Goal: Navigation & Orientation: Find specific page/section

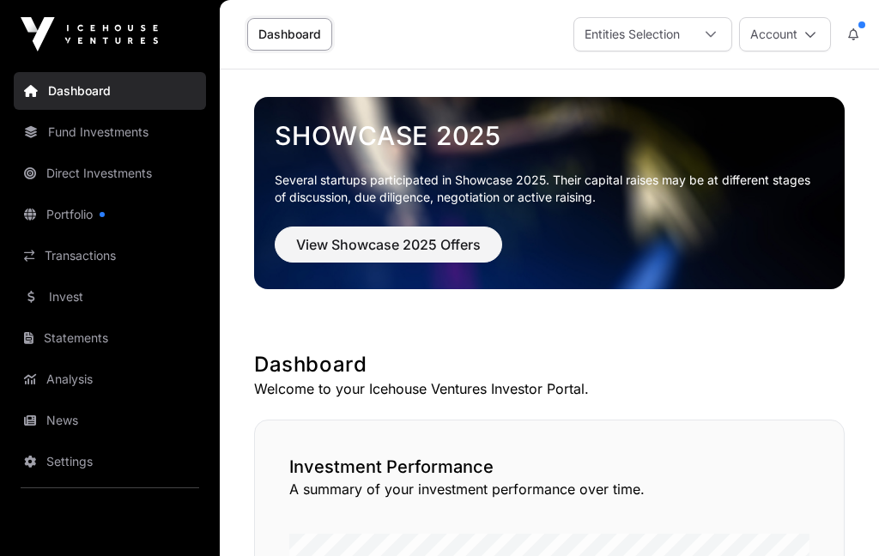
click at [70, 166] on link "Direct Investments" at bounding box center [110, 174] width 192 height 38
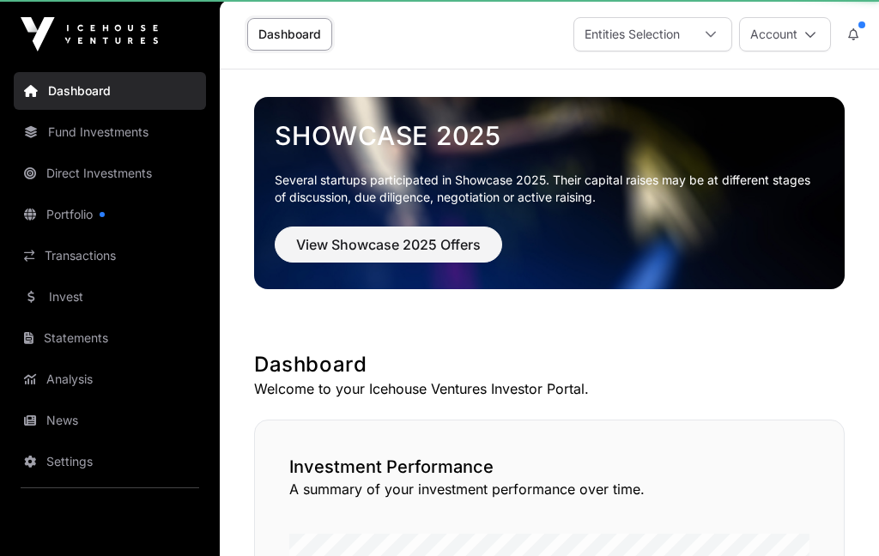
click at [68, 171] on link "Direct Investments" at bounding box center [110, 174] width 192 height 38
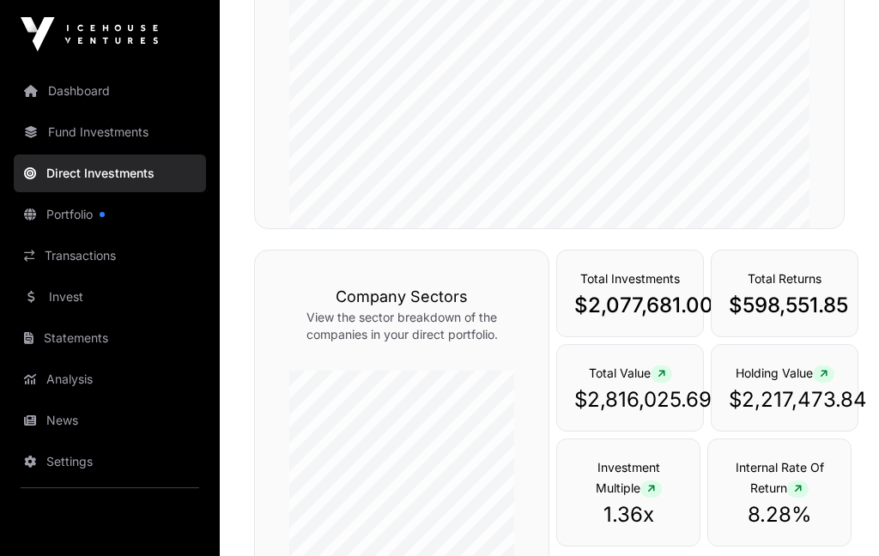
scroll to position [317, 0]
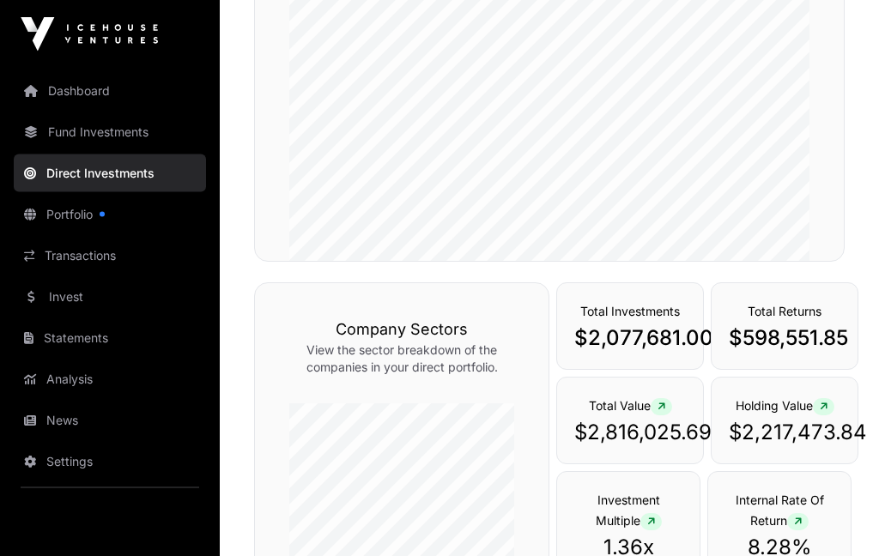
click at [62, 256] on link "Transactions" at bounding box center [110, 256] width 192 height 38
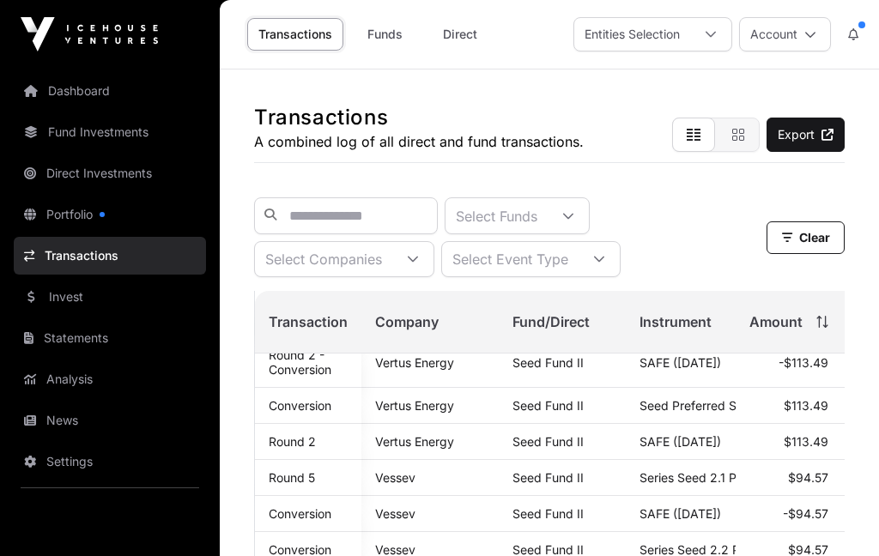
click at [78, 167] on link "Direct Investments" at bounding box center [110, 174] width 192 height 38
click at [88, 171] on link "Direct Investments" at bounding box center [110, 174] width 192 height 38
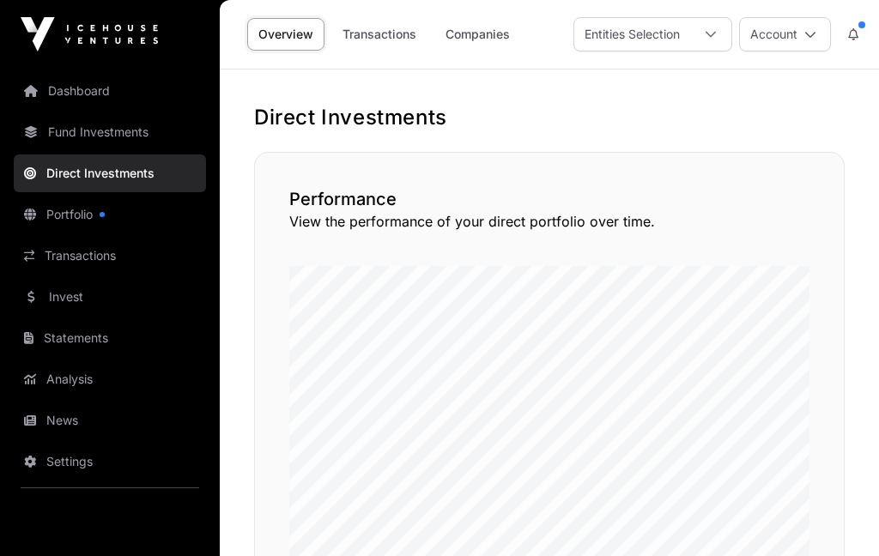
click at [482, 33] on link "Companies" at bounding box center [477, 34] width 87 height 33
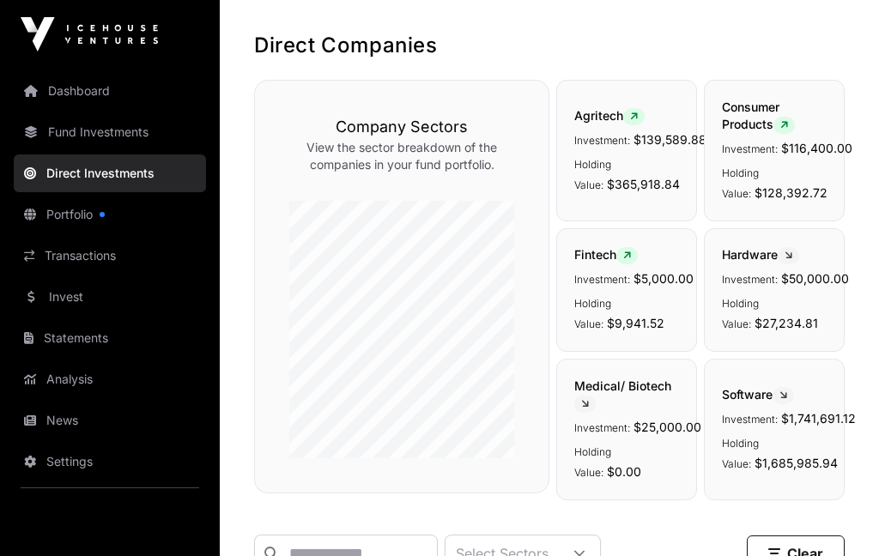
scroll to position [71, 0]
